Goal: Task Accomplishment & Management: Manage account settings

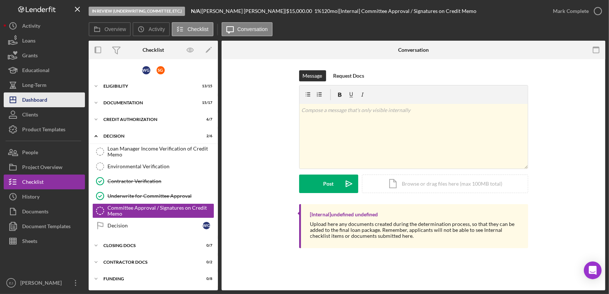
click at [46, 101] on div "Dashboard" at bounding box center [34, 100] width 25 height 17
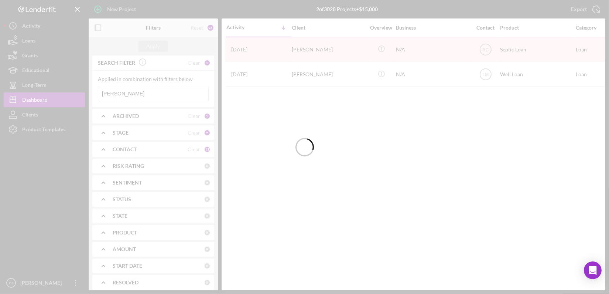
click at [173, 98] on div at bounding box center [304, 147] width 609 height 294
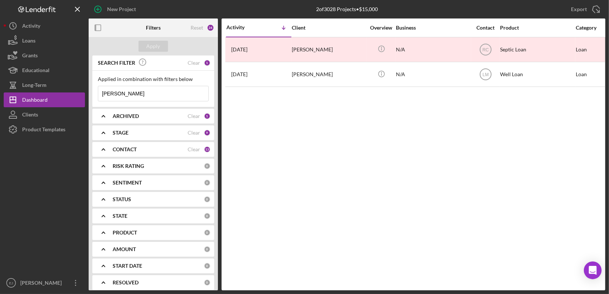
click at [173, 98] on input "[PERSON_NAME]" at bounding box center [153, 93] width 110 height 15
type input "G"
type input "[PERSON_NAME]"
click at [149, 47] on div "Apply" at bounding box center [154, 46] width 14 height 11
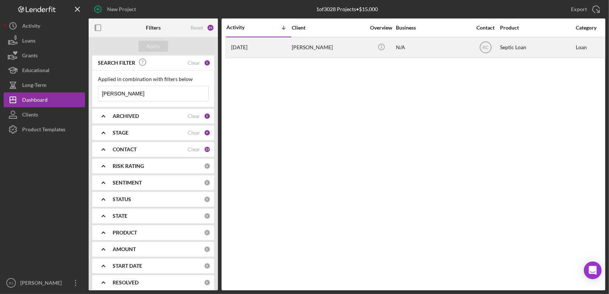
click at [350, 45] on div "[PERSON_NAME]" at bounding box center [329, 48] width 74 height 20
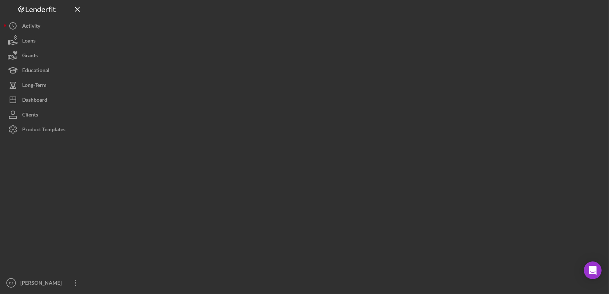
click at [350, 45] on div at bounding box center [347, 145] width 517 height 290
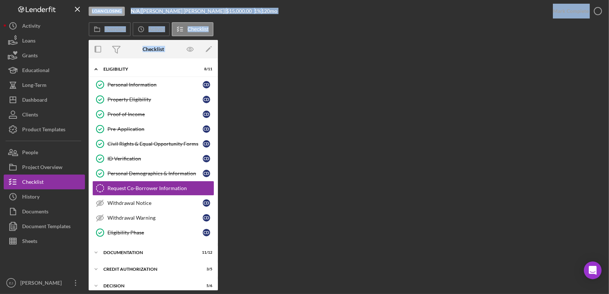
scroll to position [13, 0]
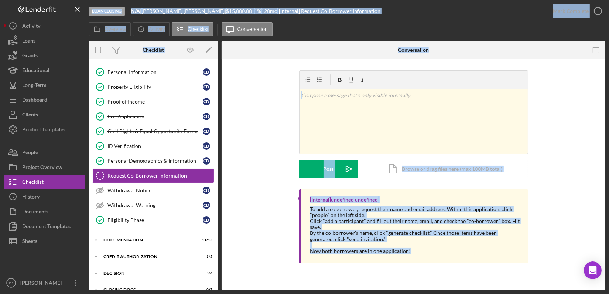
click at [256, 153] on div "v Color teal Color pink Remove color Add row above Add row below Add column bef…" at bounding box center [414, 129] width 362 height 119
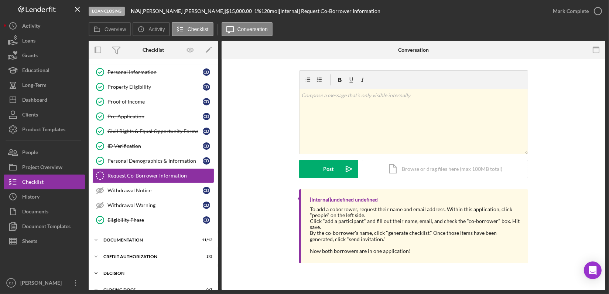
click at [118, 272] on div "Decision" at bounding box center [155, 273] width 105 height 4
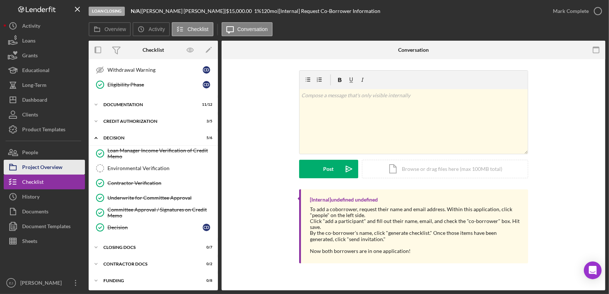
click at [75, 160] on button "Project Overview" at bounding box center [44, 167] width 81 height 15
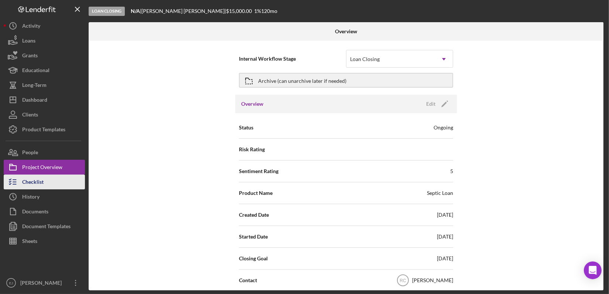
click at [80, 179] on button "Checklist" at bounding box center [44, 181] width 81 height 15
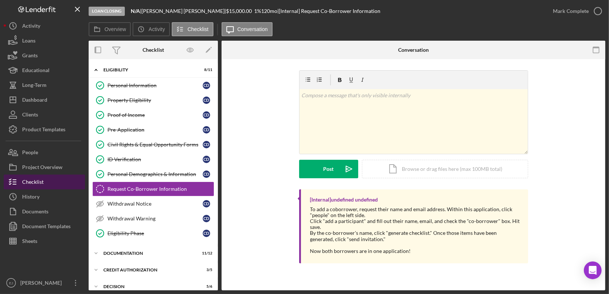
scroll to position [13, 0]
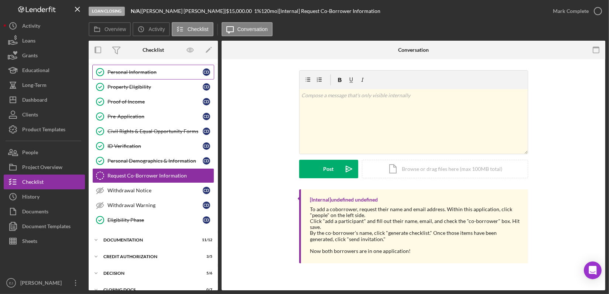
click at [151, 71] on div "Personal Information" at bounding box center [155, 72] width 95 height 6
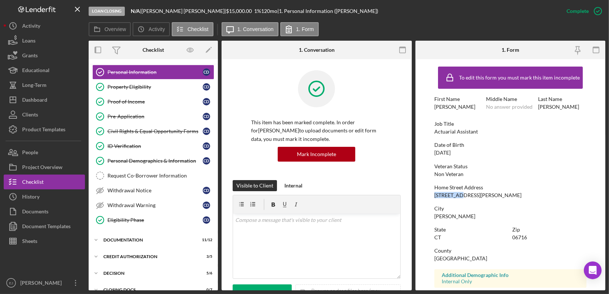
drag, startPoint x: 429, startPoint y: 193, endPoint x: 467, endPoint y: 193, distance: 38.1
click at [467, 193] on form "To edit this form you must mark this item incomplete First Name [PERSON_NAME] M…" at bounding box center [511, 174] width 190 height 231
click at [99, 239] on icon "Icon/Expander" at bounding box center [96, 239] width 15 height 15
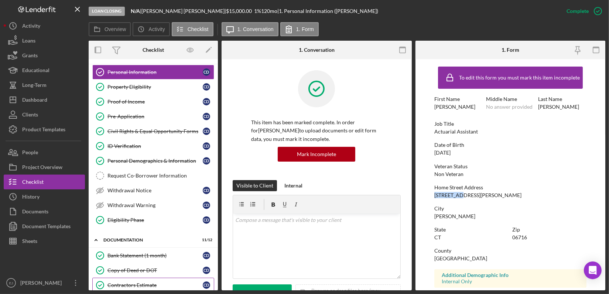
click at [139, 282] on div "Contractors Estimate" at bounding box center [155, 285] width 95 height 6
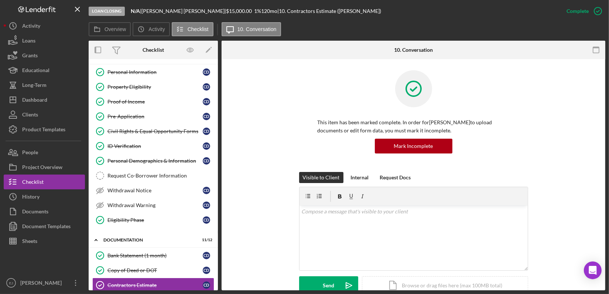
scroll to position [202, 0]
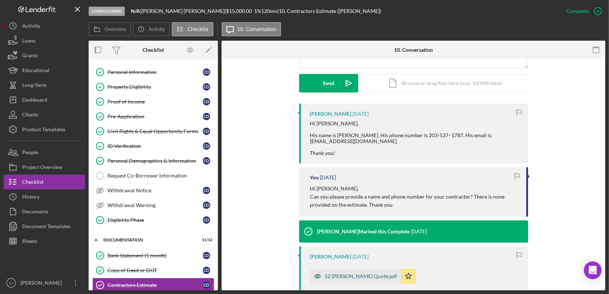
click at [357, 276] on div "52 [PERSON_NAME] Quote.pdf" at bounding box center [361, 276] width 72 height 6
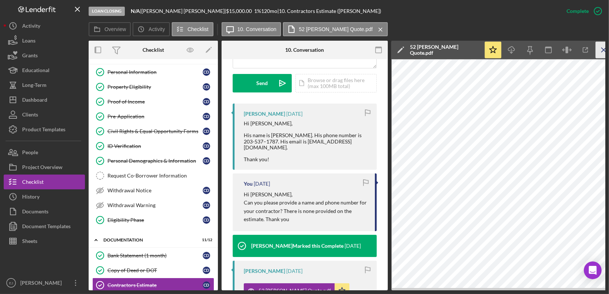
click at [602, 52] on line "button" at bounding box center [604, 50] width 4 height 4
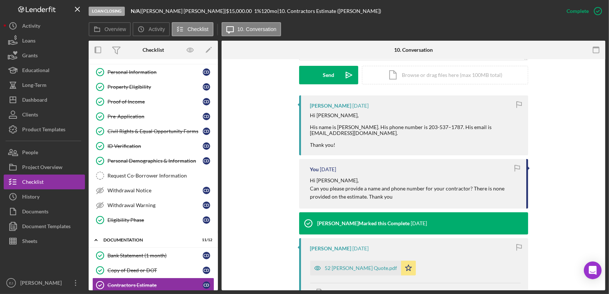
scroll to position [202, 0]
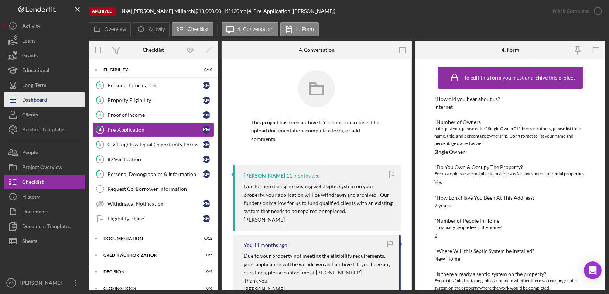
click at [35, 102] on div "Dashboard" at bounding box center [34, 100] width 25 height 17
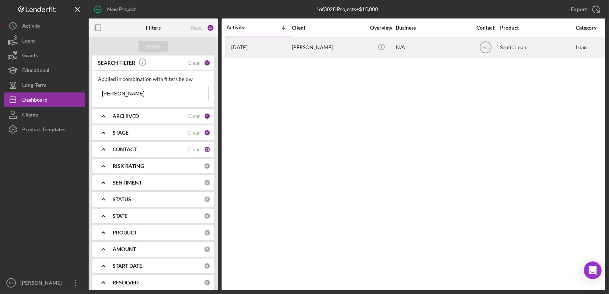
click at [248, 46] on time "[DATE]" at bounding box center [239, 47] width 16 height 6
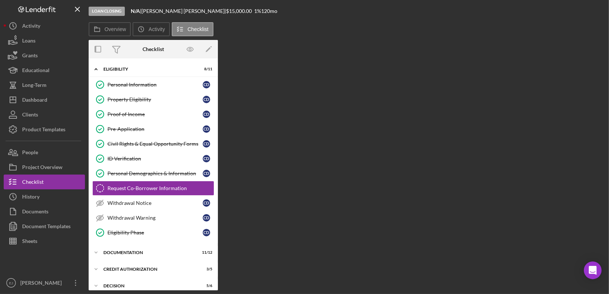
scroll to position [13, 0]
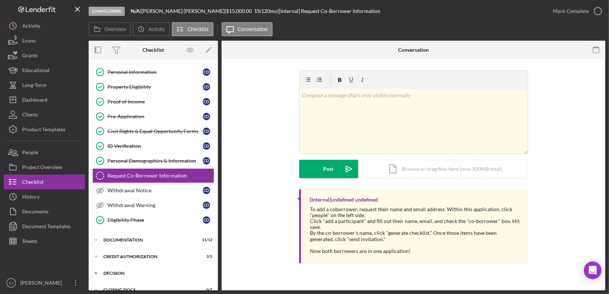
click at [139, 271] on div "Decision" at bounding box center [155, 273] width 105 height 4
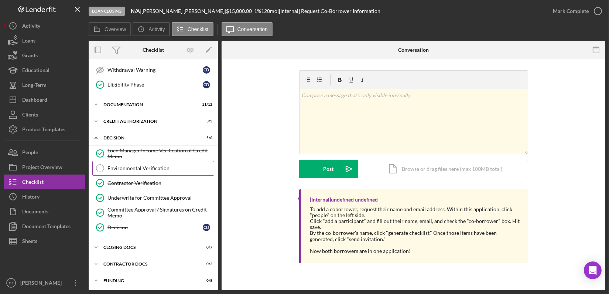
click at [150, 167] on div "Environmental Verification" at bounding box center [161, 168] width 106 height 6
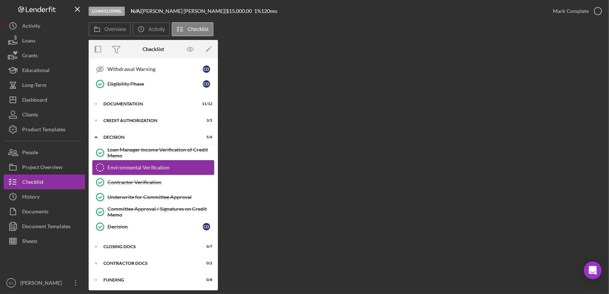
scroll to position [149, 0]
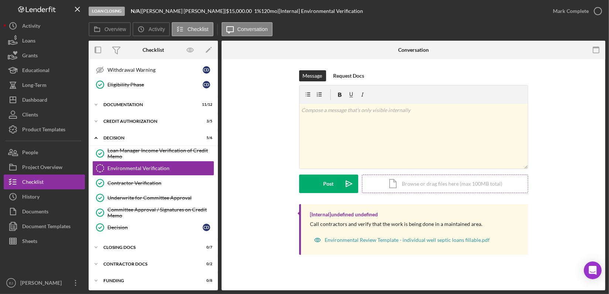
click at [438, 186] on div "Icon/Document Browse or drag files here (max 100MB total) Tap to choose files o…" at bounding box center [445, 183] width 166 height 18
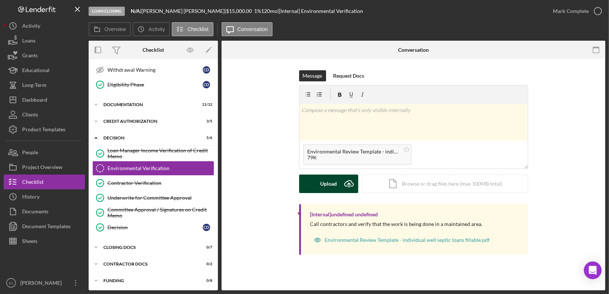
click at [340, 187] on icon "Icon/Upload" at bounding box center [349, 183] width 18 height 18
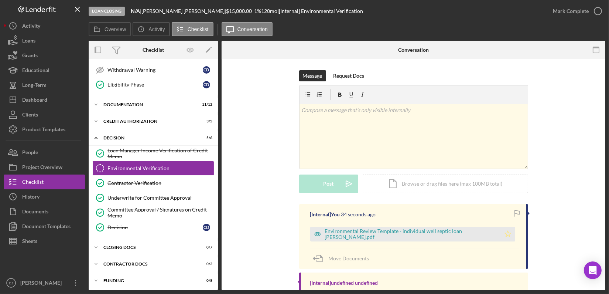
click at [506, 232] on icon "Icon/Star" at bounding box center [508, 234] width 15 height 15
click at [442, 232] on div "Environmental Review Template - individual well septic loan Corey Decamp.pdf" at bounding box center [411, 234] width 172 height 12
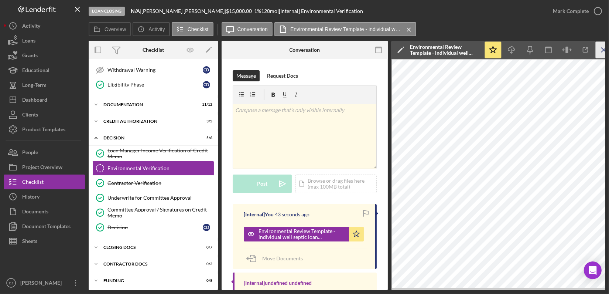
click at [602, 50] on icon "Icon/Menu Close" at bounding box center [604, 50] width 17 height 17
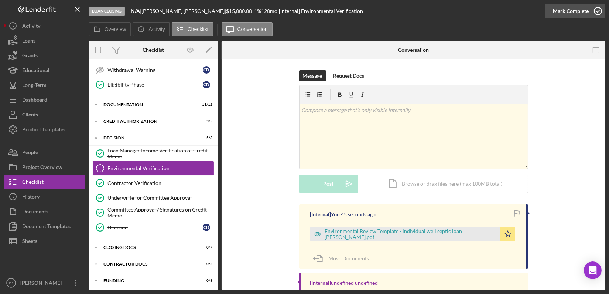
click at [597, 11] on icon "button" at bounding box center [598, 11] width 18 height 18
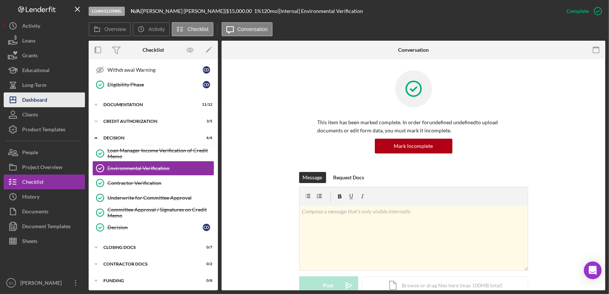
click at [63, 98] on button "Icon/Dashboard Dashboard" at bounding box center [44, 99] width 81 height 15
